Goal: Obtain resource: Download file/media

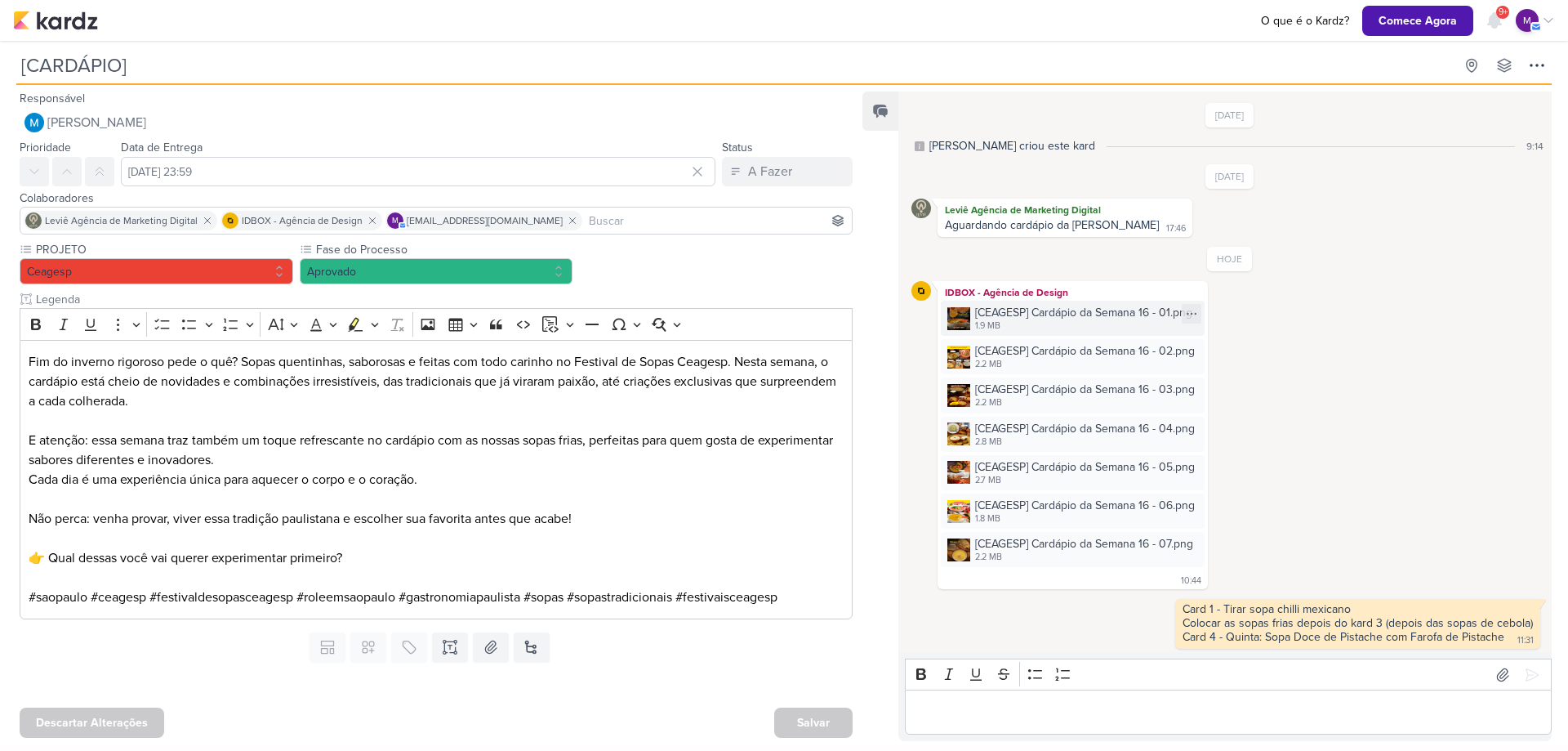
scroll to position [129, 0]
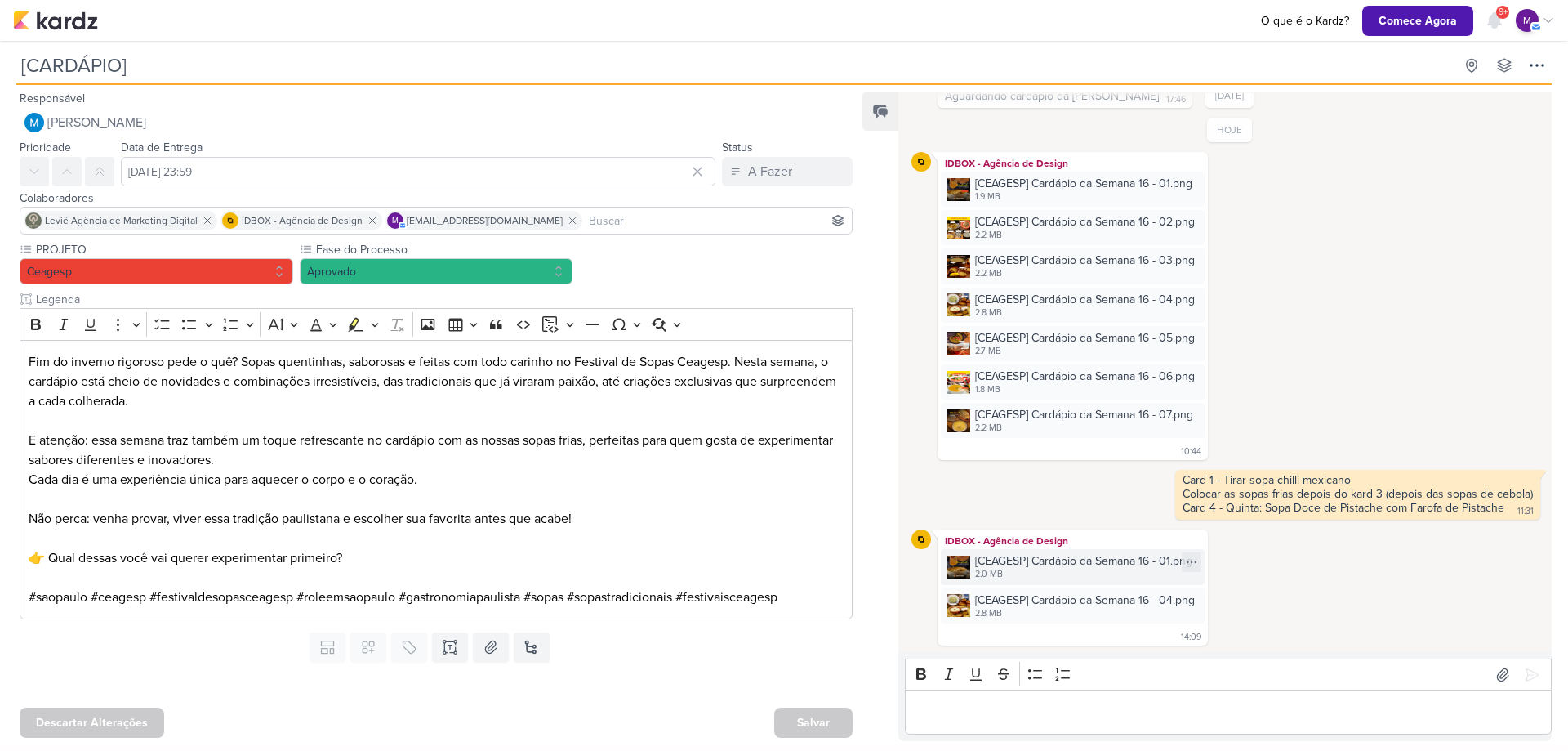
click at [1129, 566] on div "[CEAGESP] Cardápio da Semana 16 - 01.png" at bounding box center [1084, 561] width 218 height 17
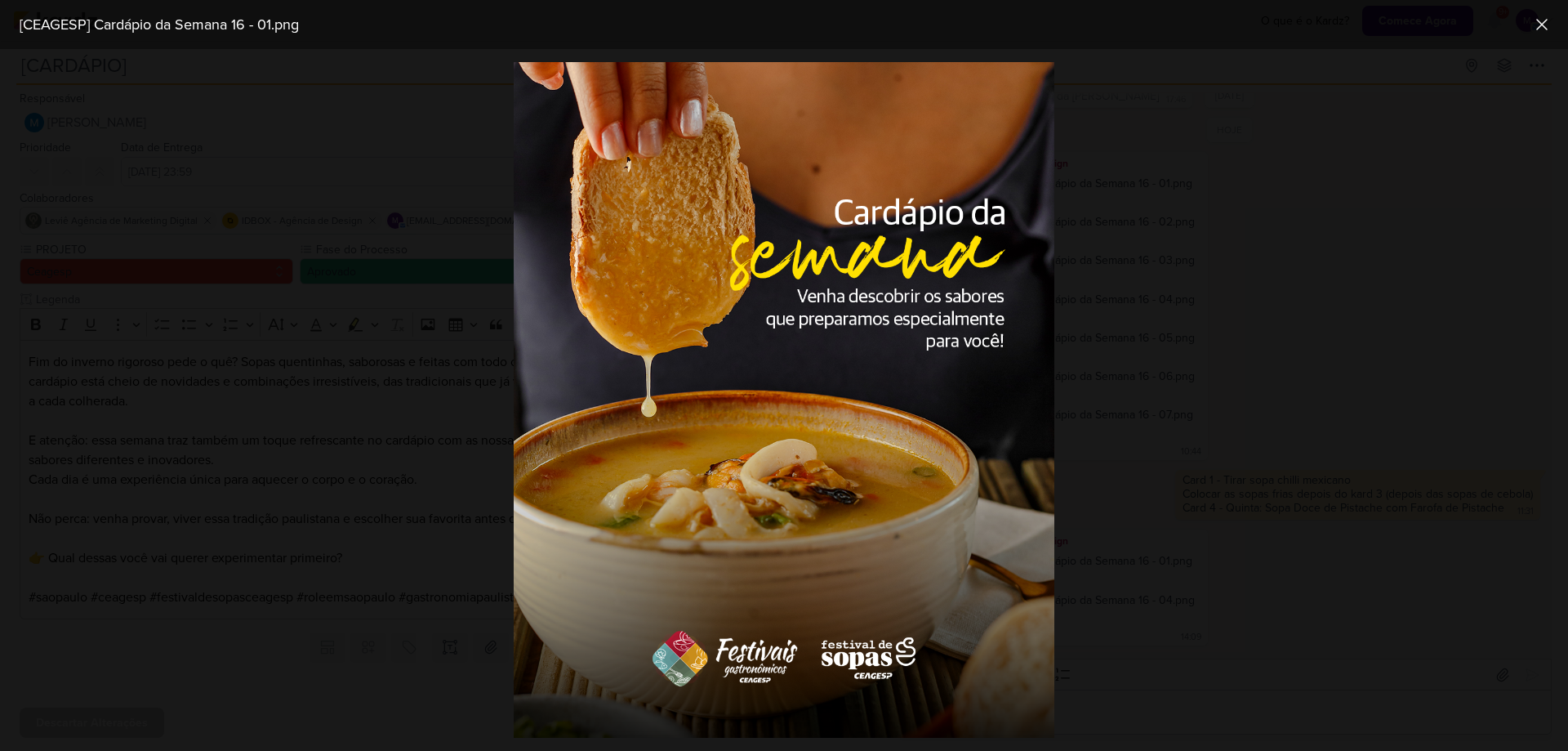
click at [1502, 487] on div at bounding box center [784, 400] width 1568 height 702
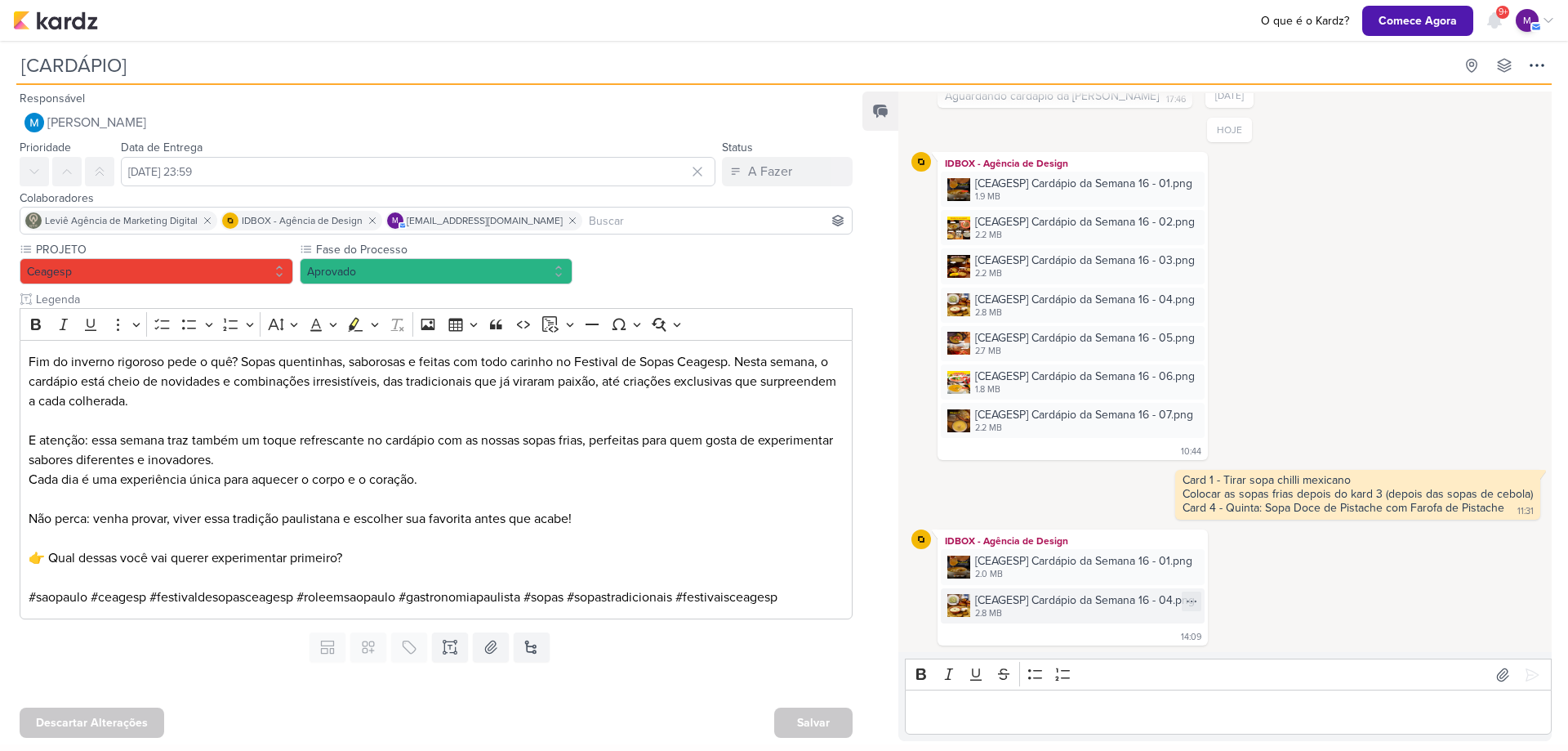
click at [1079, 597] on div "[CEAGESP] Cardápio da Semana 16 - 04.png" at bounding box center [1085, 600] width 219 height 17
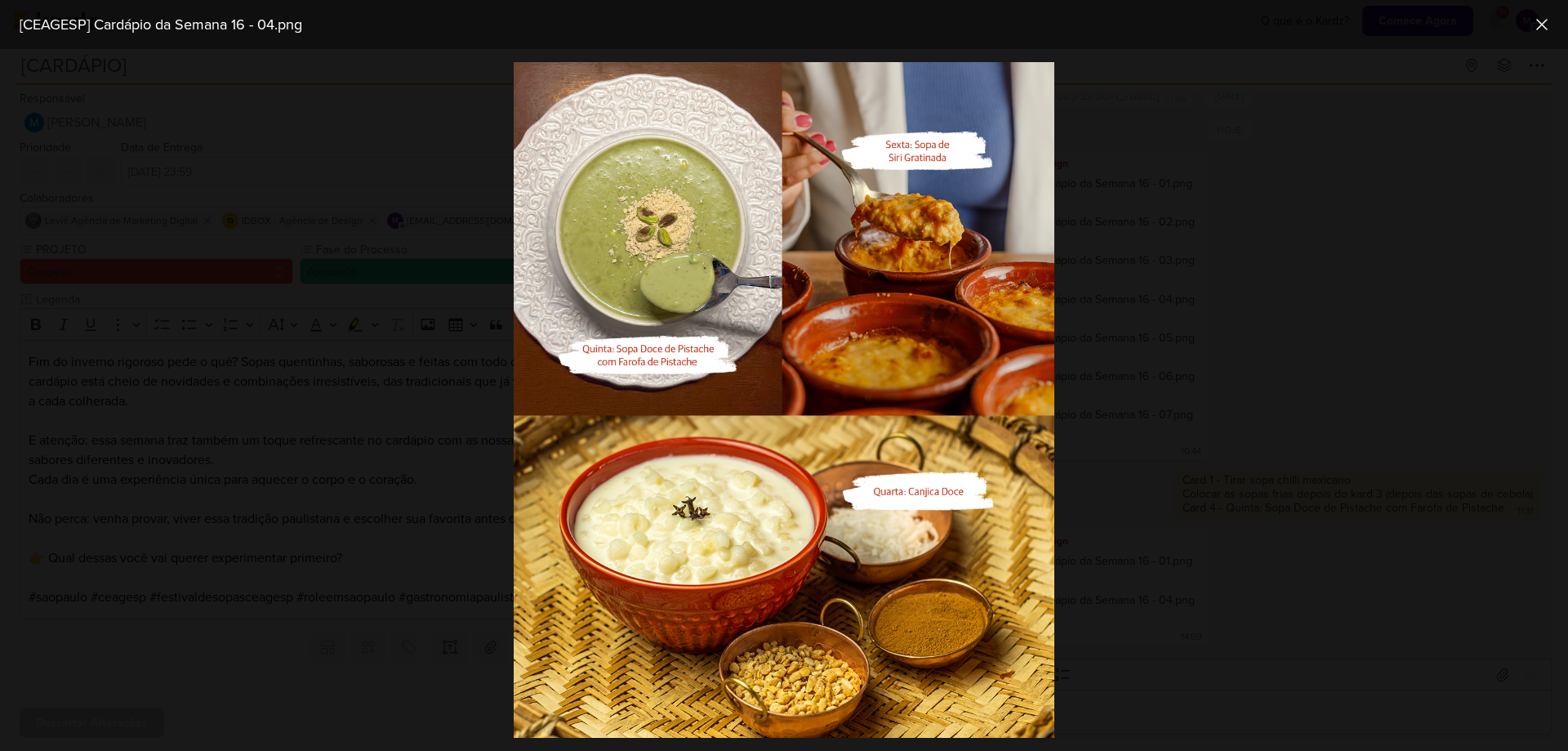
click at [1235, 531] on div at bounding box center [784, 400] width 1568 height 702
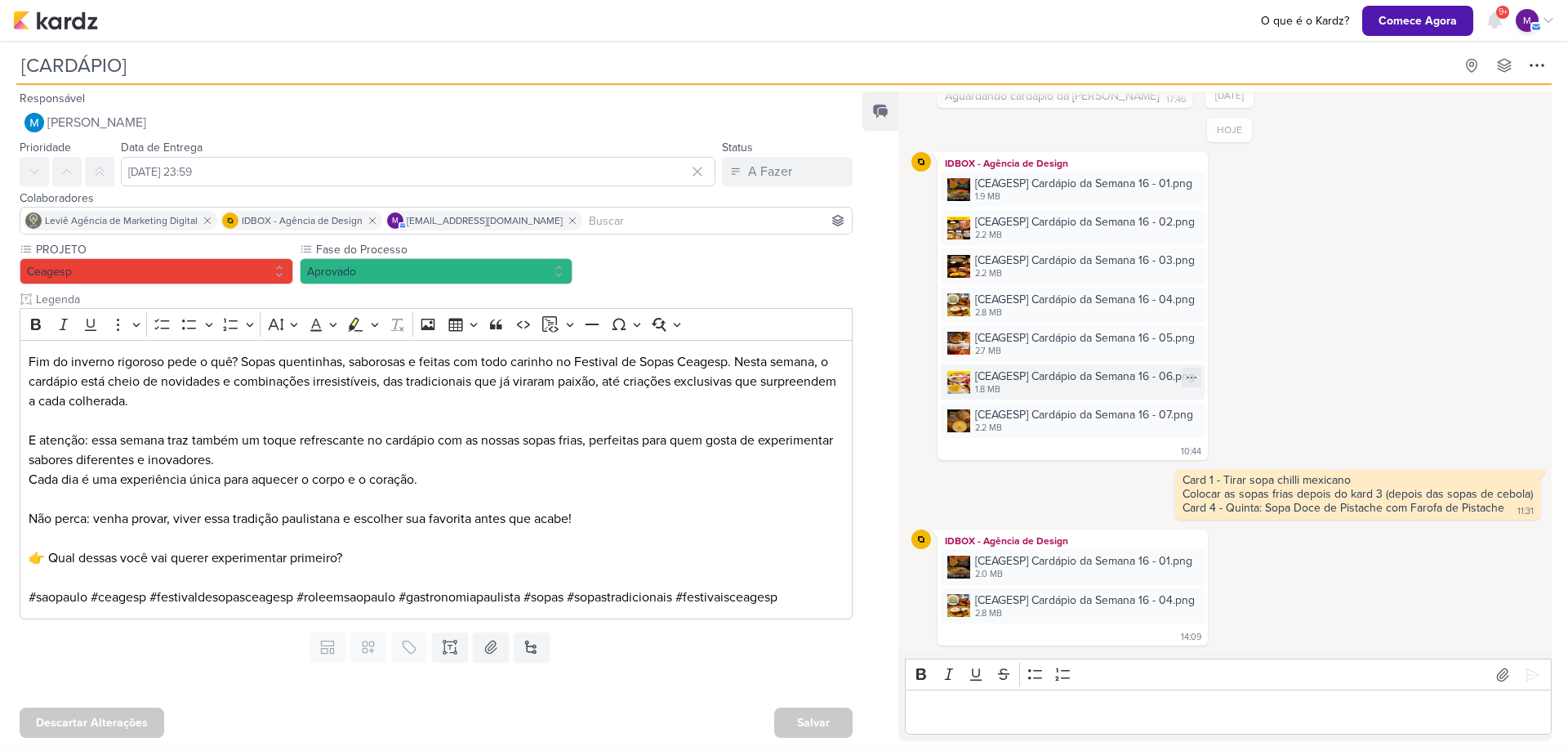
click at [1042, 389] on div "1.8 MB" at bounding box center [1085, 390] width 219 height 13
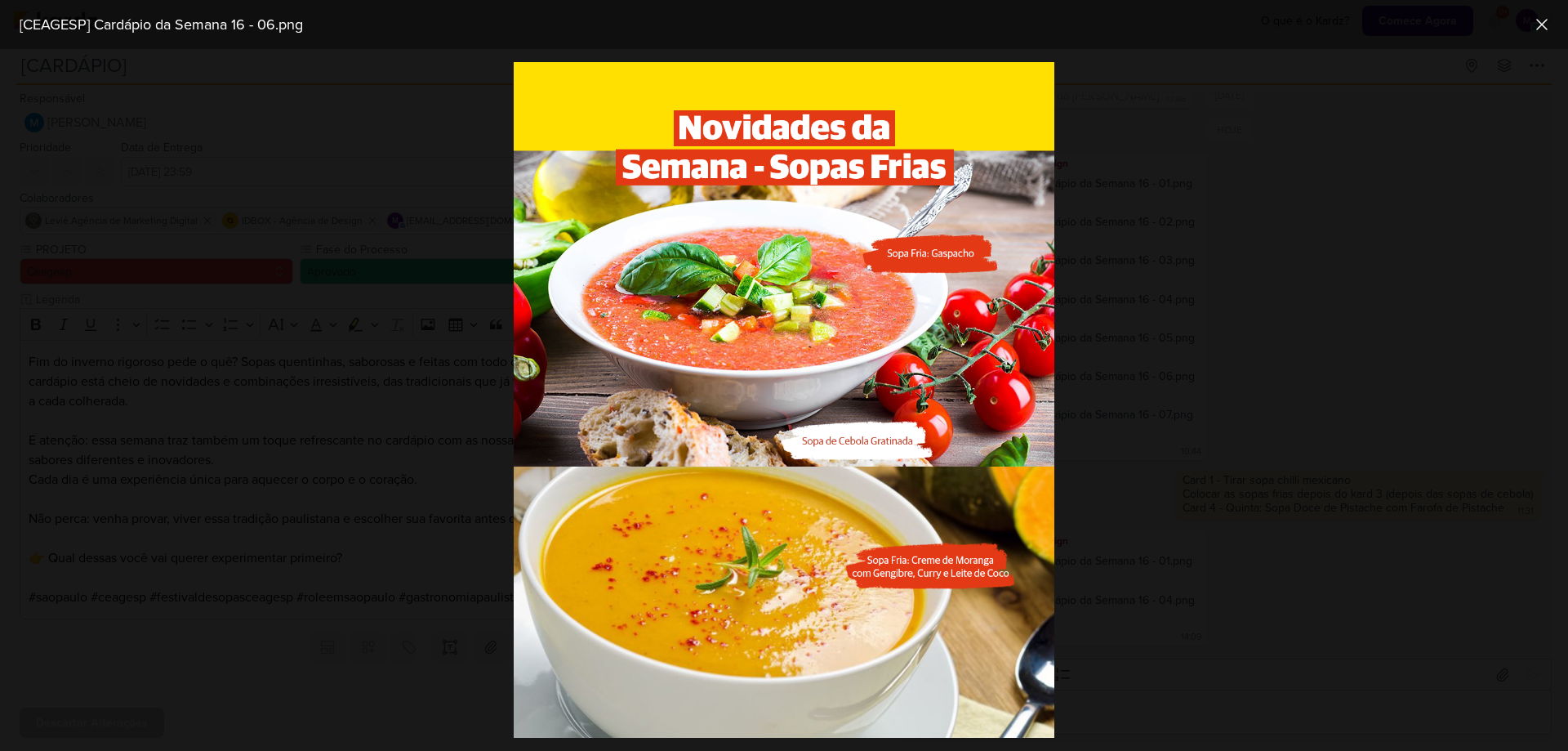
click at [1306, 275] on div at bounding box center [784, 400] width 1568 height 702
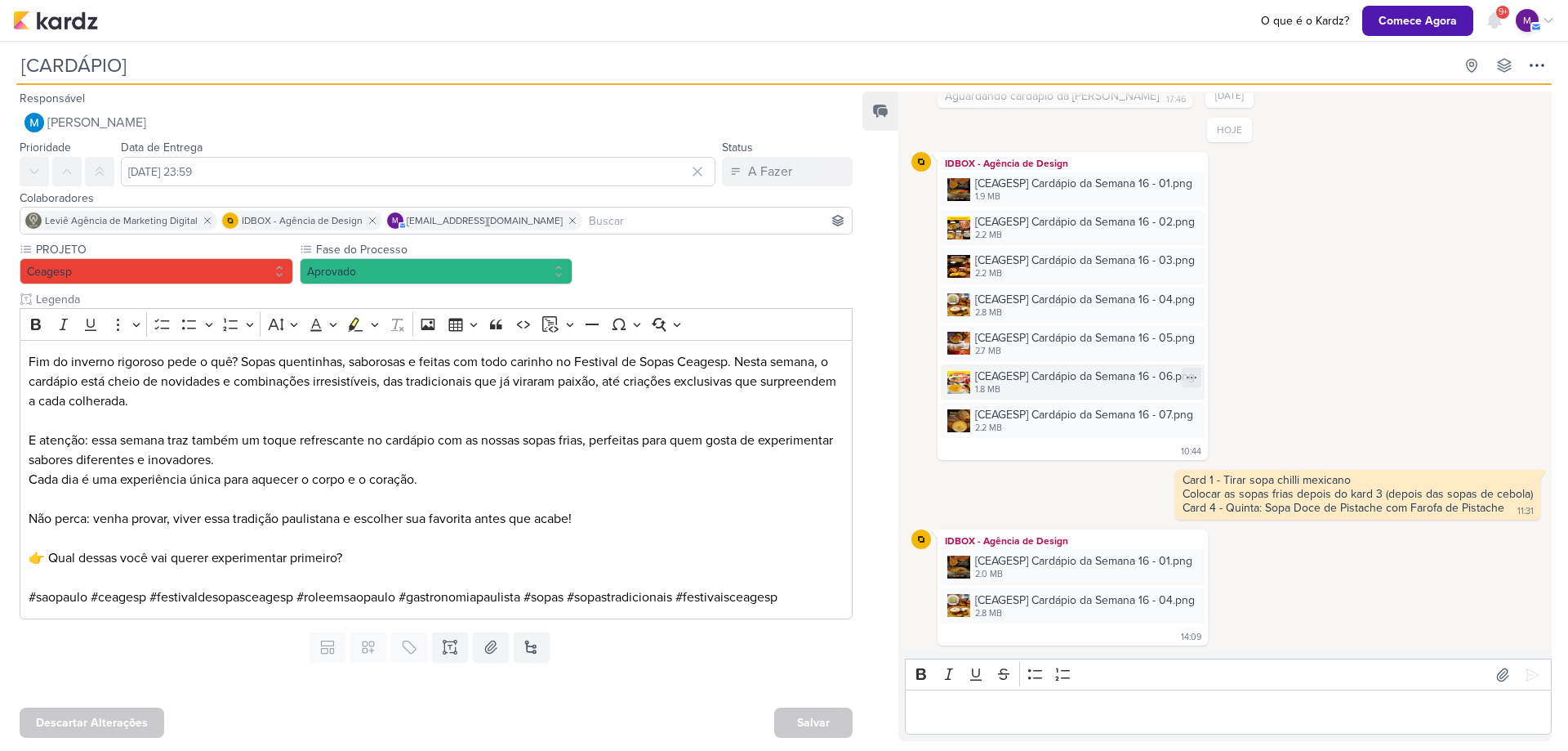
click at [1099, 377] on div "[CEAGESP] Cardápio da Semana 16 - 06.png" at bounding box center [1085, 376] width 219 height 17
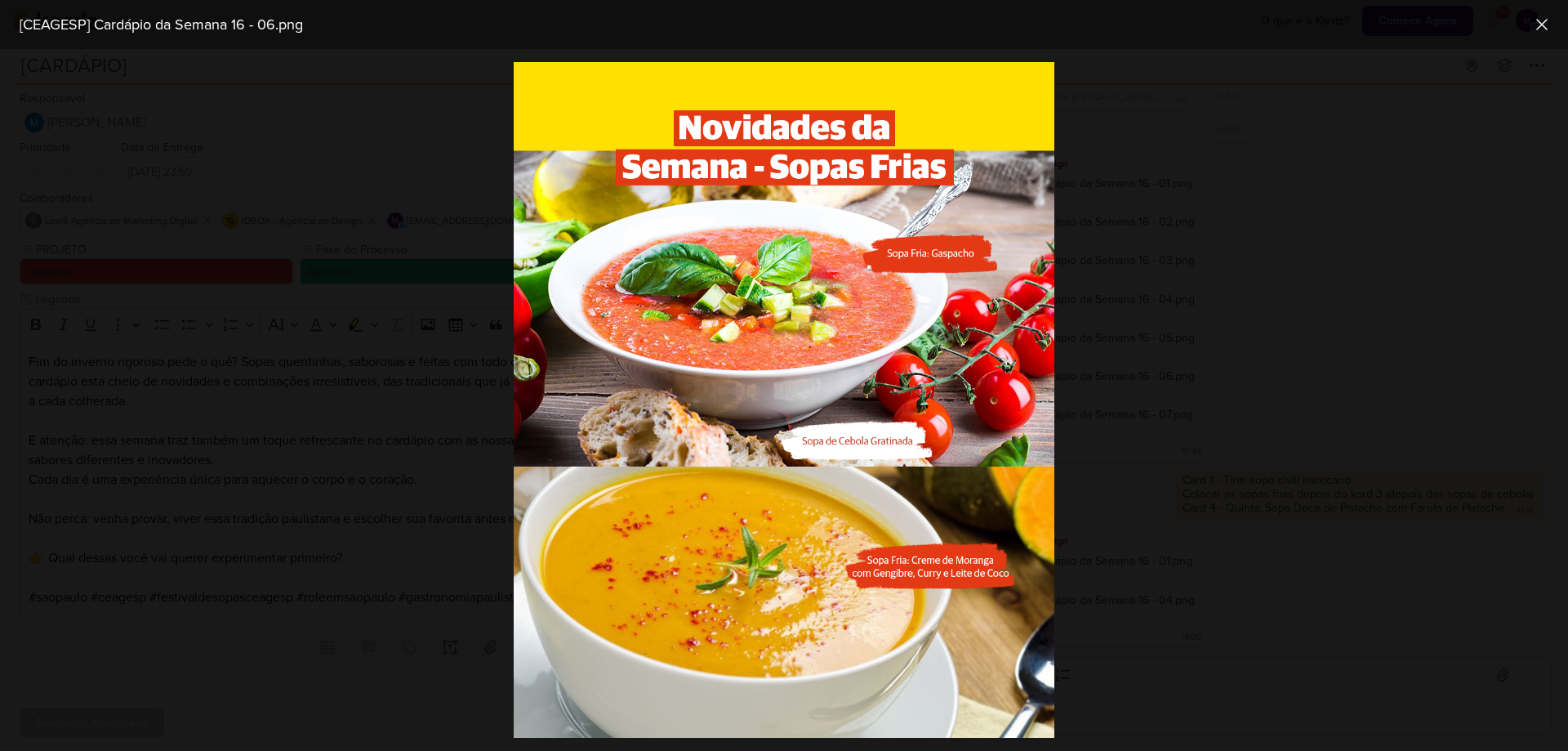
click at [1441, 523] on div at bounding box center [784, 400] width 1568 height 702
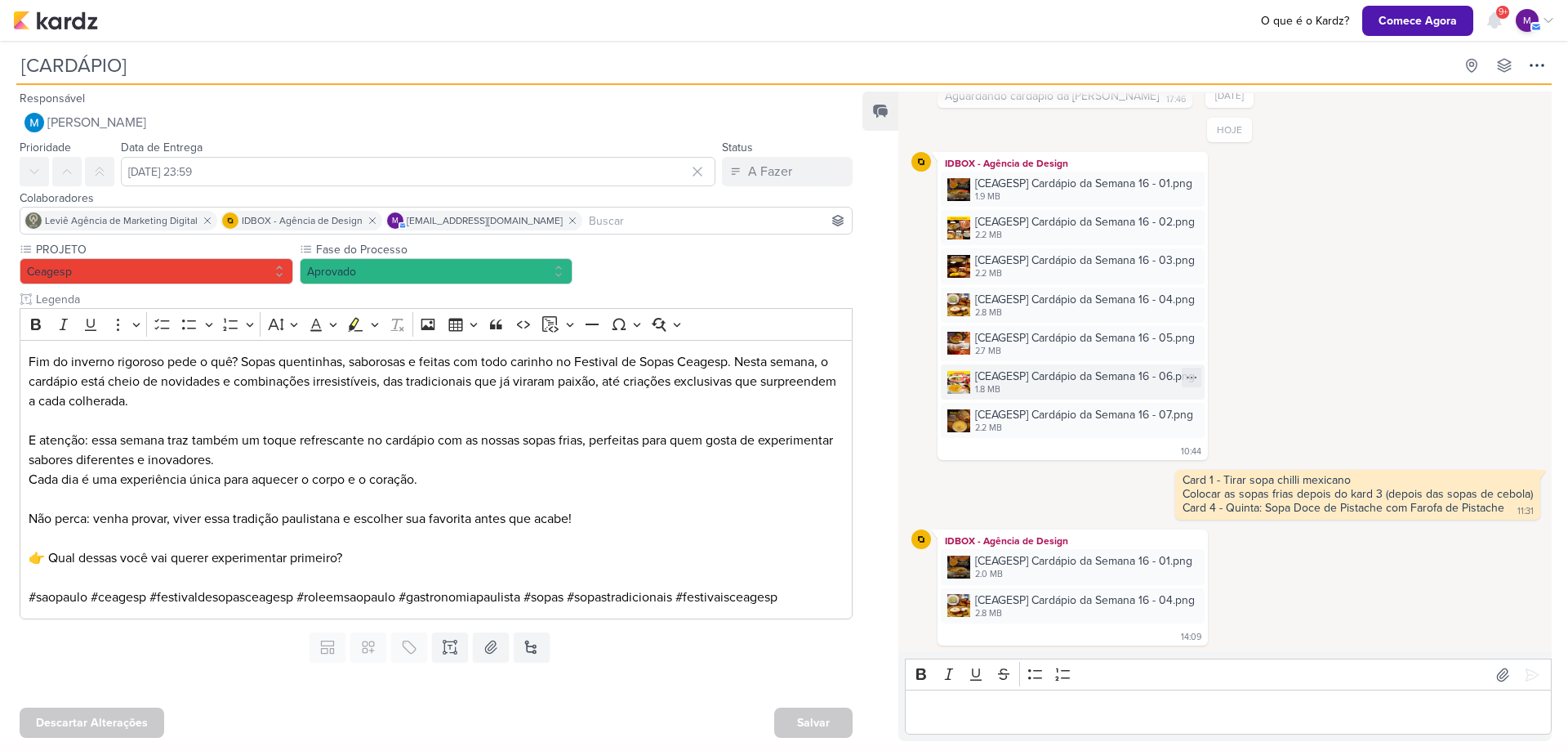
click at [1081, 378] on div "[CEAGESP] Cardápio da Semana 16 - 06.png" at bounding box center [1085, 376] width 219 height 17
click at [1067, 721] on p "Editor editing area: main" at bounding box center [1228, 712] width 630 height 20
click at [1052, 375] on div "[CEAGESP] Cardápio da Semana 16 - 06.png" at bounding box center [1085, 376] width 219 height 17
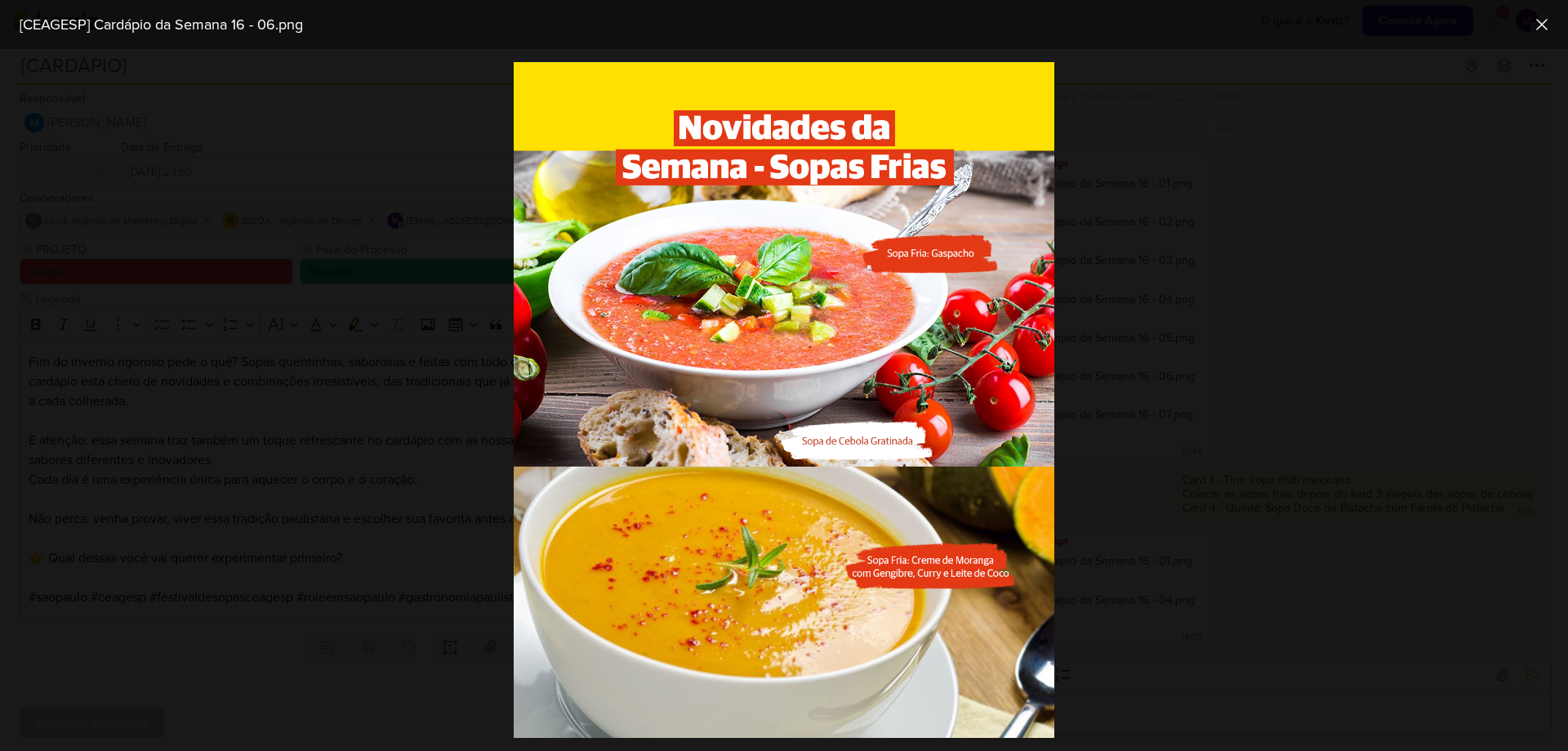
click at [1171, 538] on div at bounding box center [784, 400] width 1568 height 702
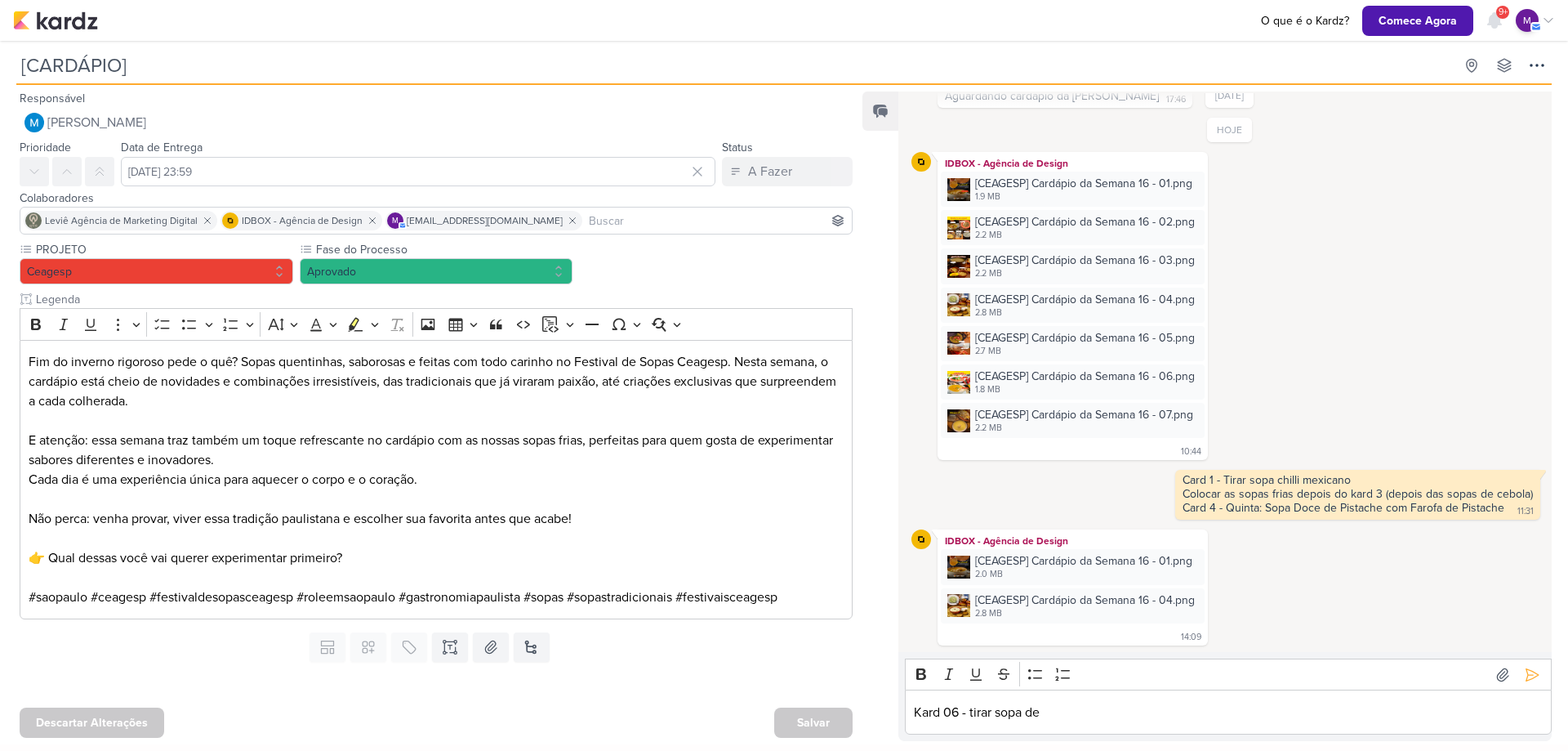
click at [1375, 712] on p "Kard 06 - tirar sopa de" at bounding box center [1228, 712] width 630 height 20
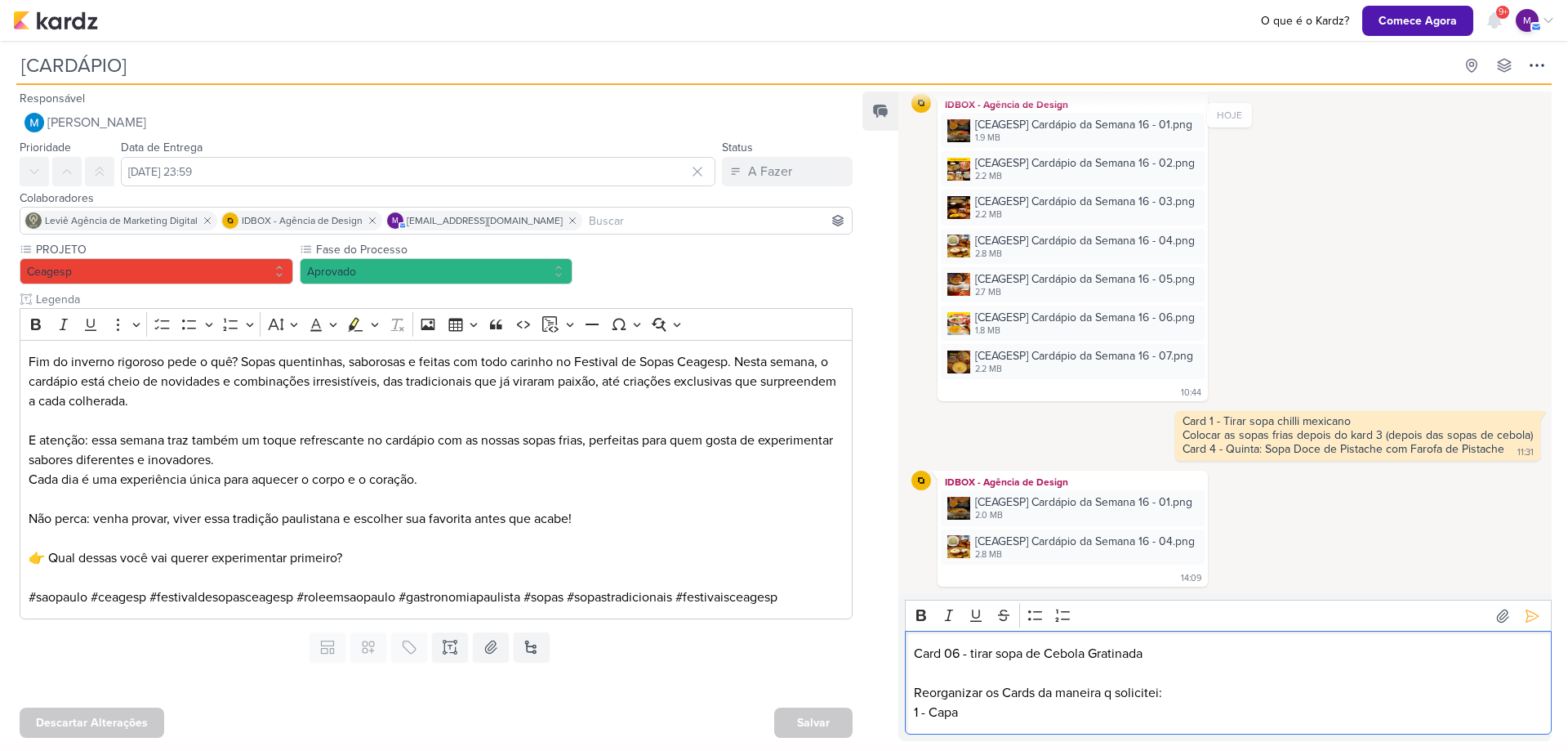
scroll to position [207, 0]
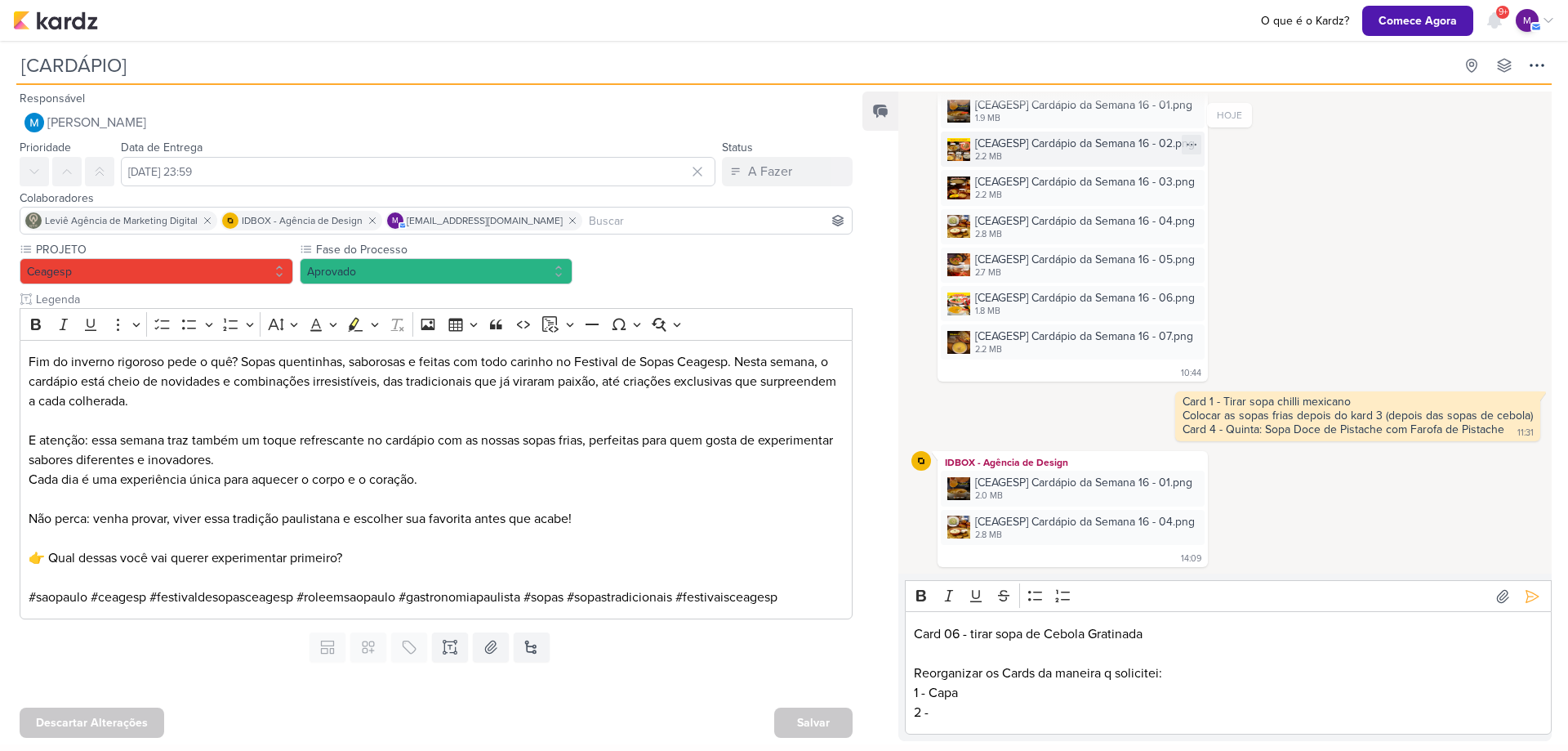
click at [1038, 141] on div "[CEAGESP] Cardápio da Semana 16 - 02.png" at bounding box center [1085, 144] width 219 height 17
click at [1041, 710] on p "2 -" at bounding box center [1228, 712] width 630 height 20
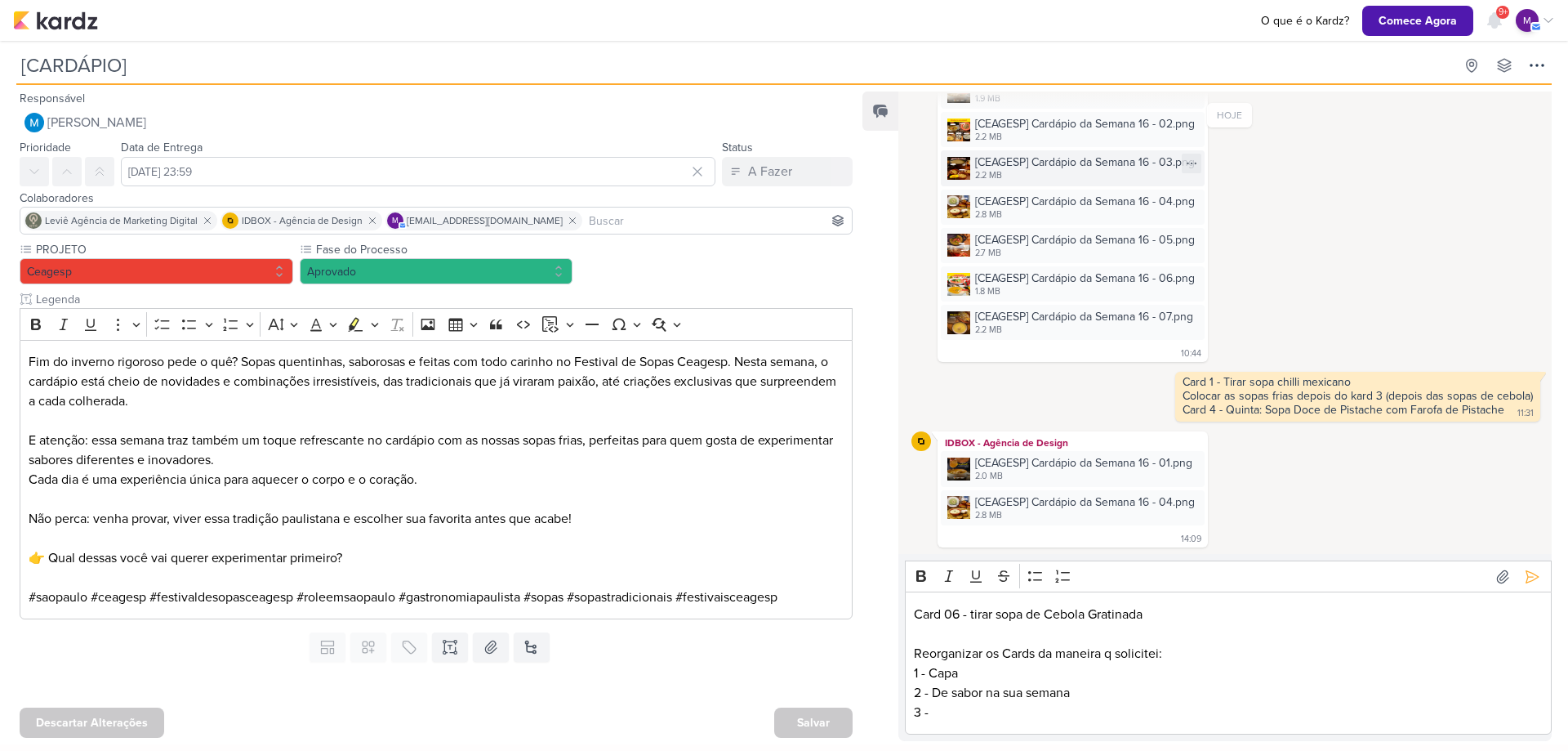
click at [1107, 161] on div "[CEAGESP] Cardápio da Semana 16 - 03.png" at bounding box center [1085, 162] width 219 height 17
click at [1070, 709] on p "3 -" at bounding box center [1228, 712] width 630 height 20
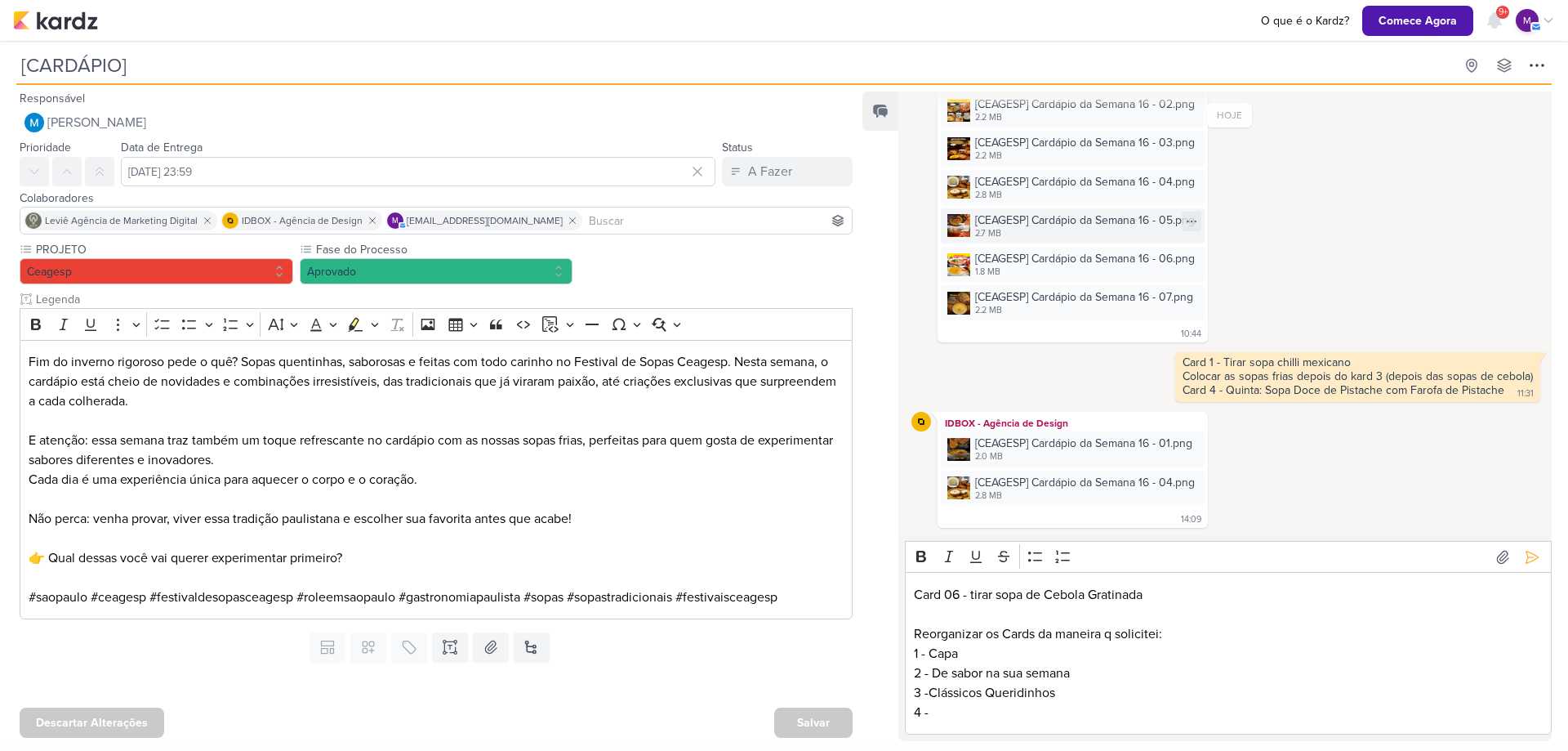
click at [984, 218] on div "[CEAGESP] Cardápio da Semana 16 - 05.png" at bounding box center [1085, 220] width 219 height 17
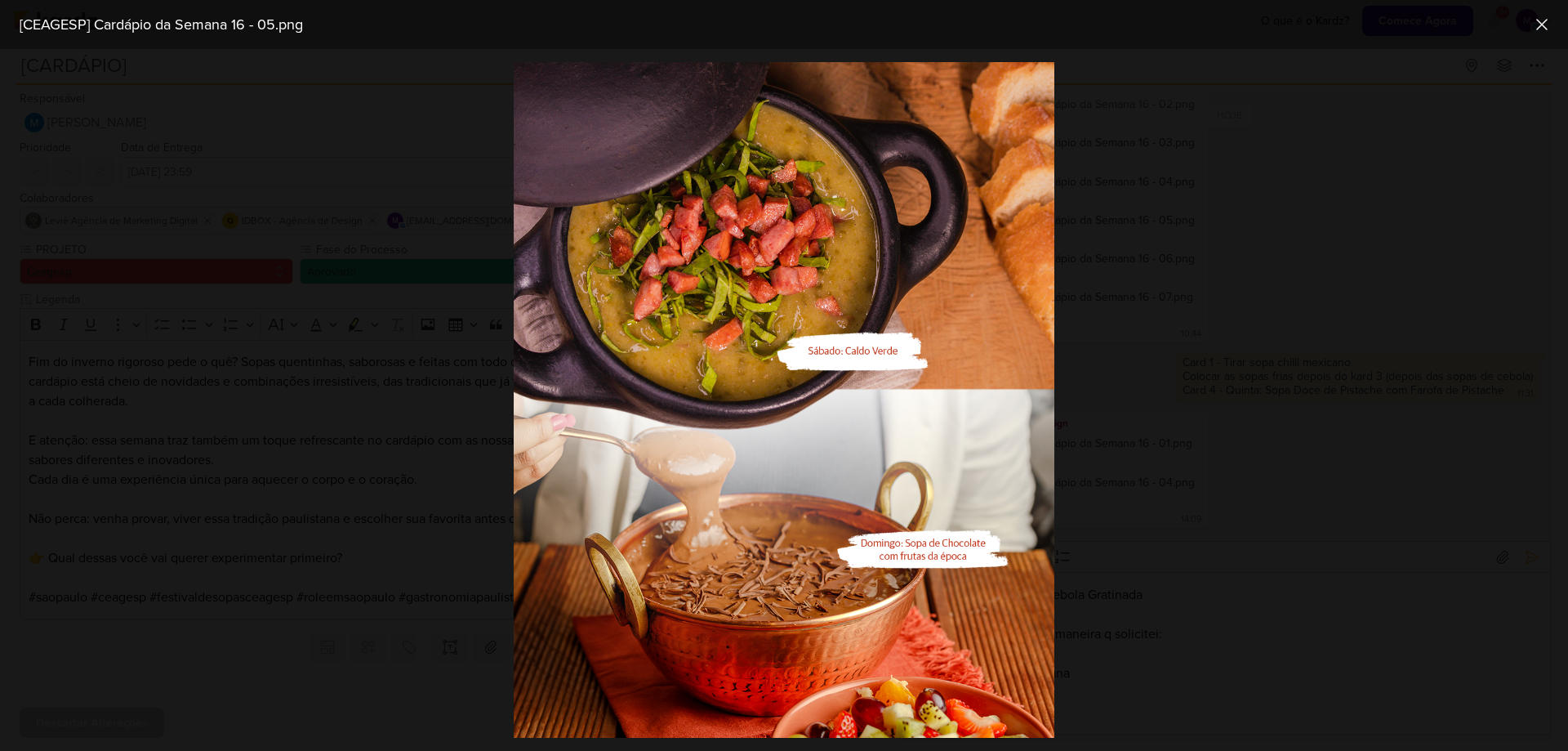
click at [1441, 408] on div at bounding box center [784, 400] width 1568 height 702
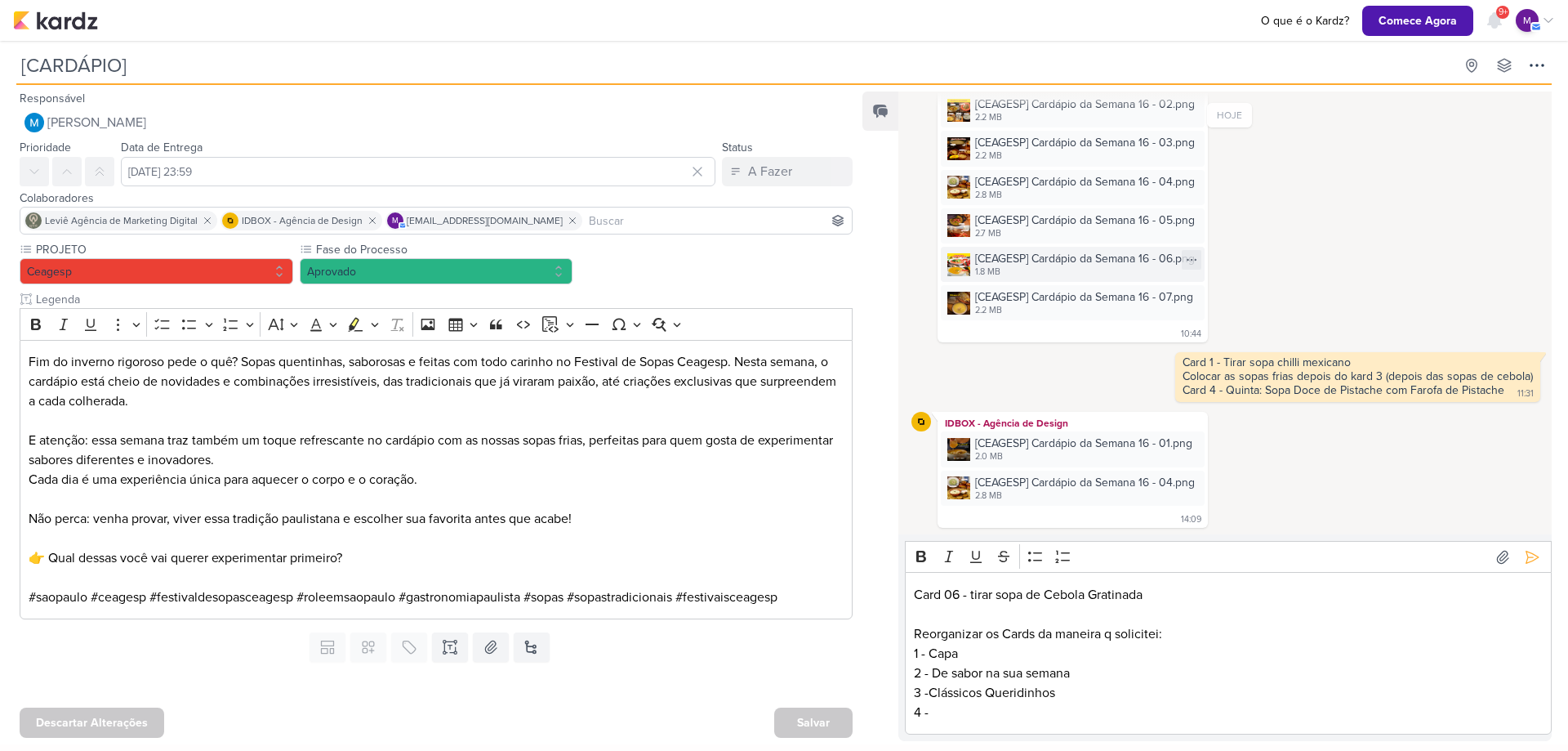
click at [1045, 266] on div "[CEAGESP] Cardápio da Semana 16 - 06.png" at bounding box center [1085, 258] width 219 height 17
click at [1016, 720] on p "4 -" at bounding box center [1228, 712] width 630 height 20
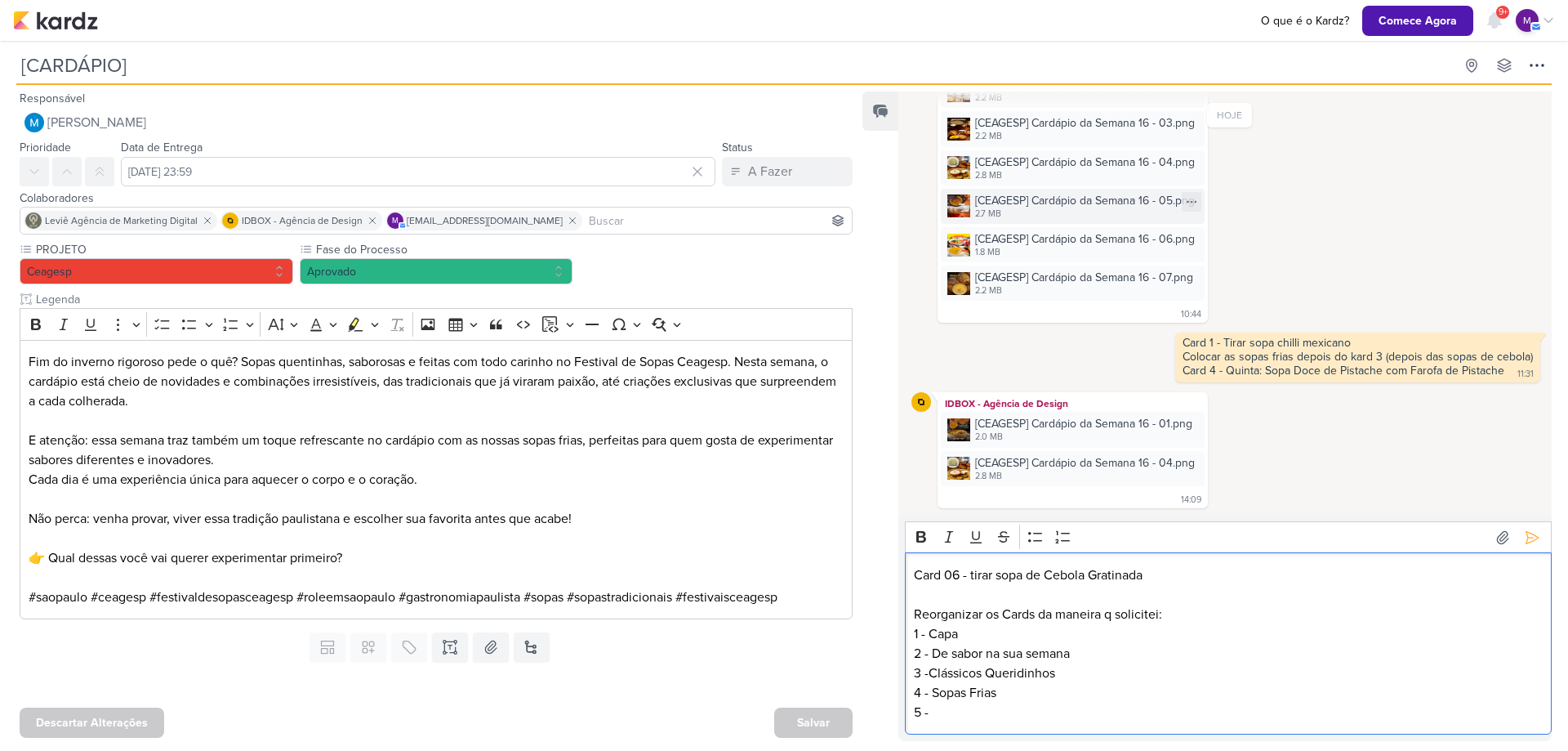
click at [1105, 208] on div "[CEAGESP] Cardápio da Semana 16 - 05.png" at bounding box center [1085, 201] width 219 height 17
click at [1052, 195] on div "[CEAGESP] Cardápio da Semana 16 - 05.png" at bounding box center [1085, 201] width 219 height 17
click at [1070, 177] on div "2.8 MB" at bounding box center [1085, 176] width 219 height 13
click at [1019, 717] on p "5 -" at bounding box center [1228, 712] width 630 height 20
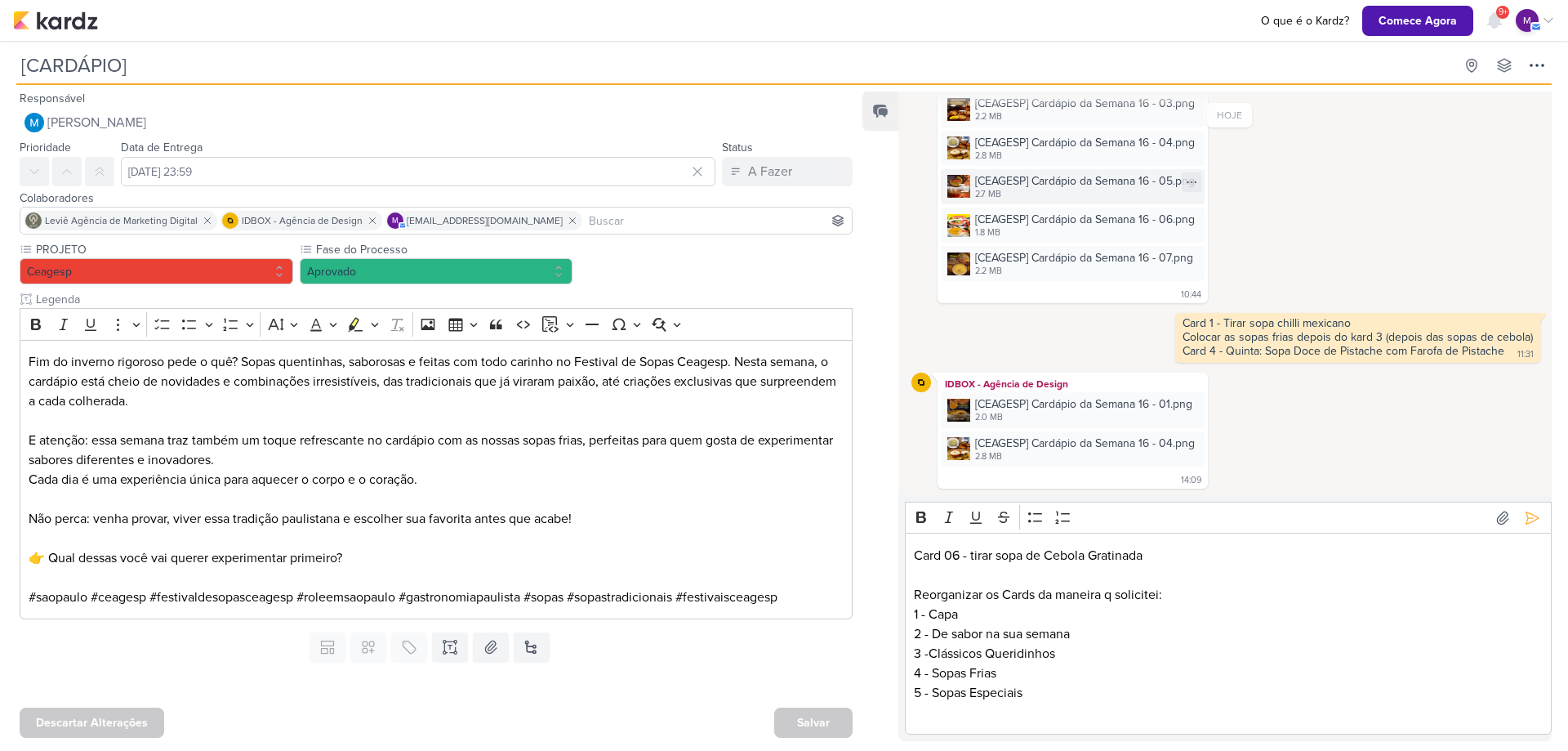
click at [1014, 183] on div "[CEAGESP] Cardápio da Semana 16 - 05.png" at bounding box center [1085, 181] width 219 height 17
click at [924, 714] on p "Editor editing area: main" at bounding box center [1228, 712] width 630 height 20
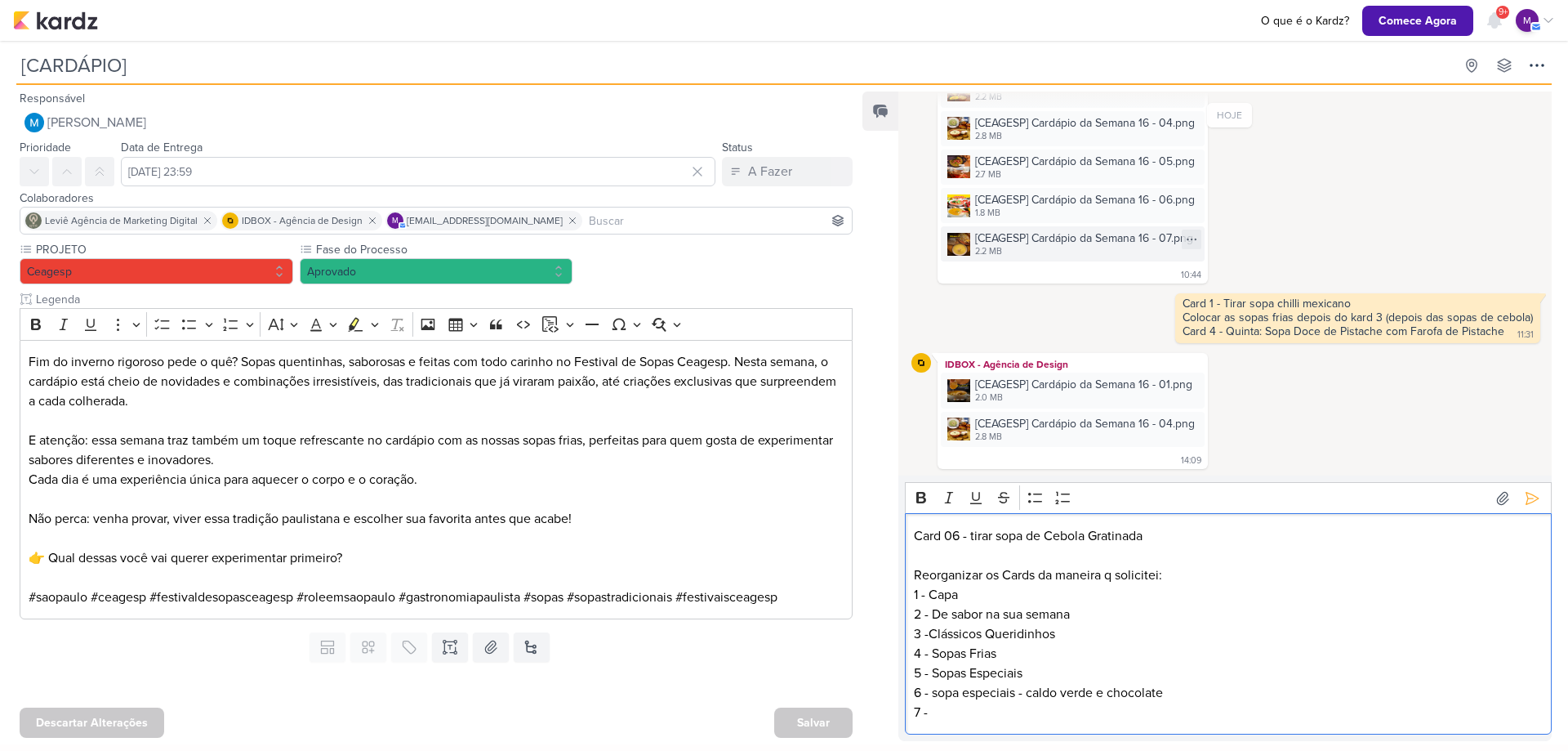
click at [1103, 245] on div "[CEAGESP] Cardápio da Semana 16 - 07.png" at bounding box center [1084, 238] width 218 height 17
click at [1048, 718] on p "7 -" at bounding box center [1228, 712] width 630 height 20
click at [1524, 506] on icon at bounding box center [1532, 498] width 16 height 16
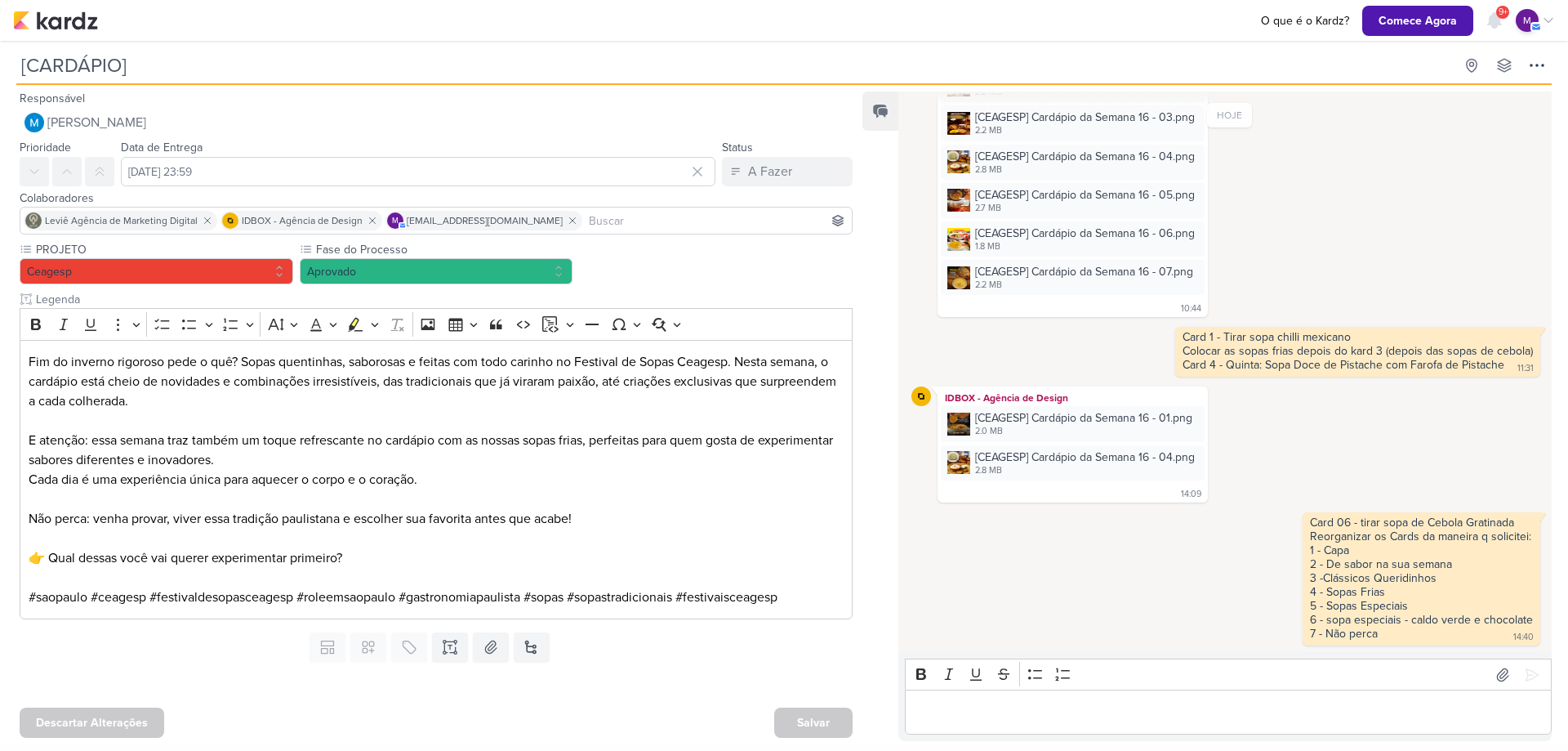
scroll to position [272, 0]
